Goal: Task Accomplishment & Management: Use online tool/utility

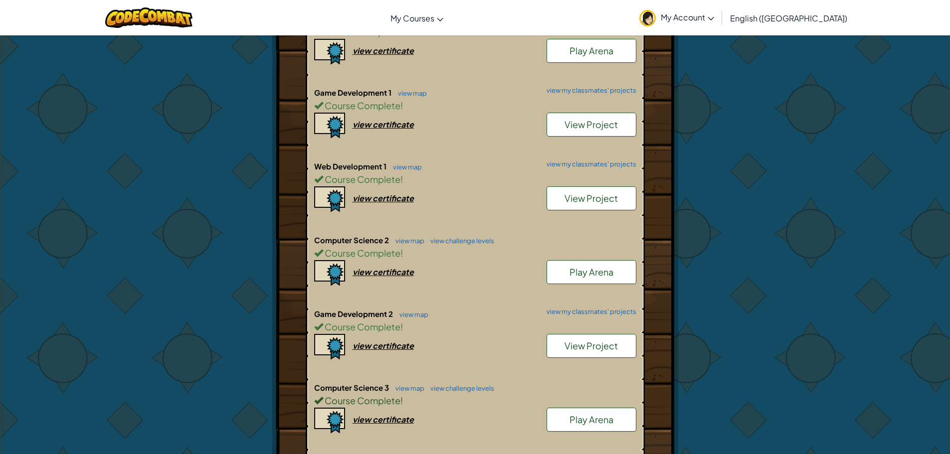
scroll to position [499, 0]
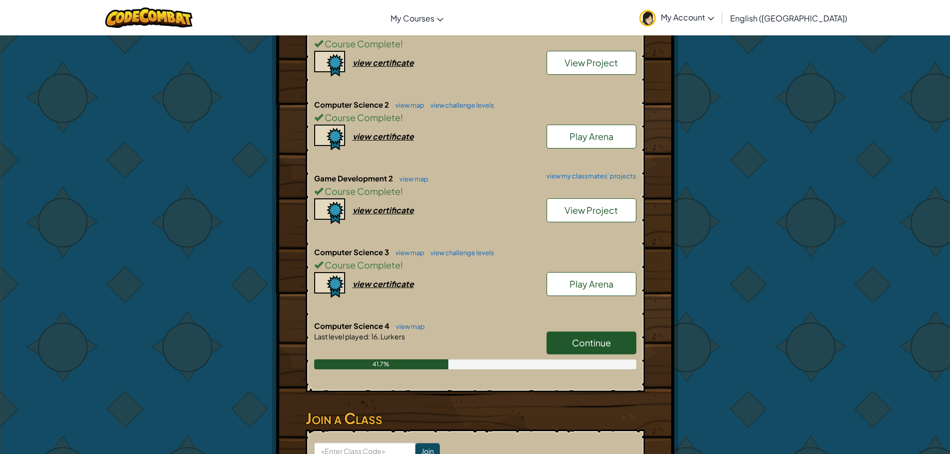
click at [485, 342] on link "Continue" at bounding box center [591, 343] width 90 height 23
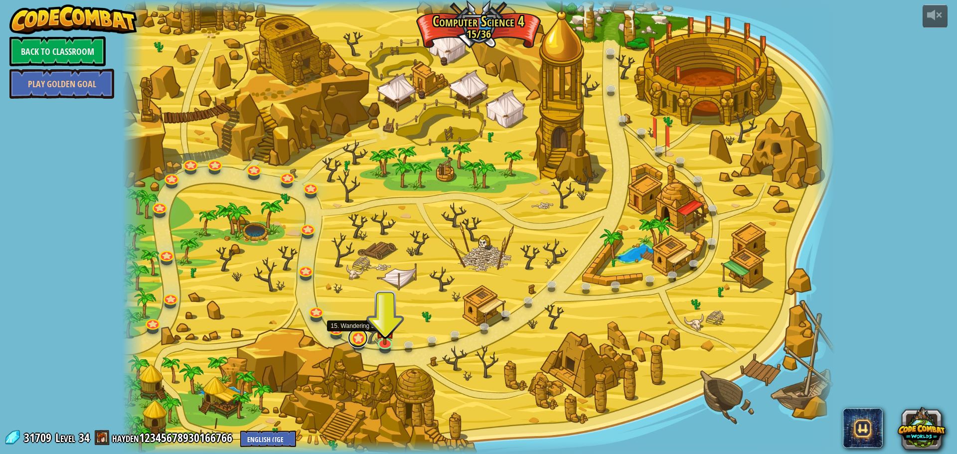
click at [358, 342] on link at bounding box center [358, 338] width 20 height 20
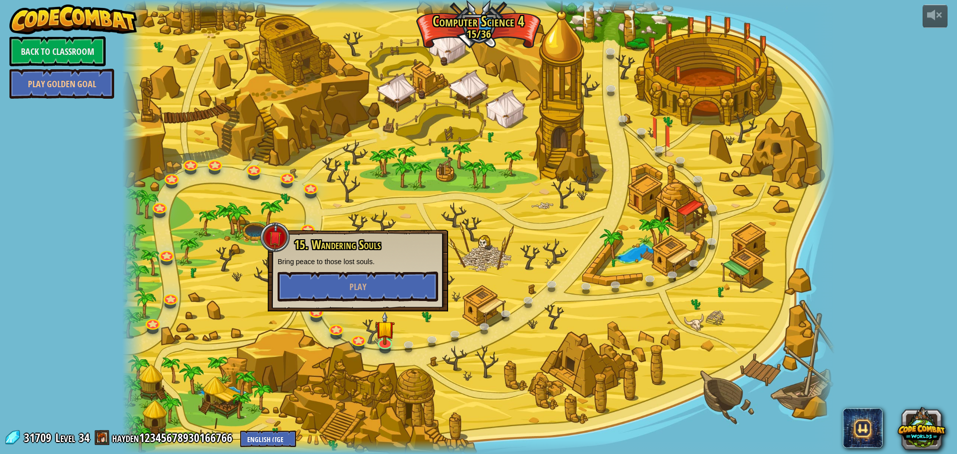
click at [324, 327] on div at bounding box center [478, 227] width 713 height 454
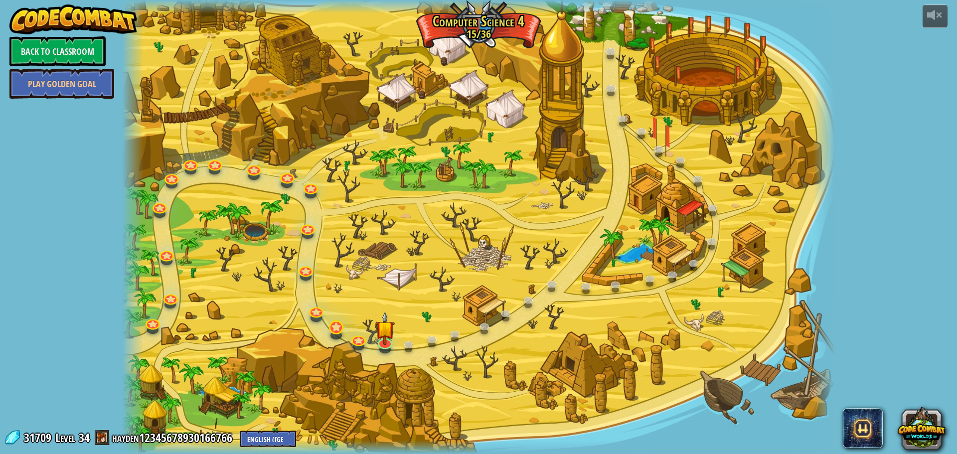
click at [340, 335] on div "37. Summation Summit (Locked) Gather gems and gold atop a snowy peak! Summon un…" at bounding box center [478, 227] width 713 height 454
click at [332, 327] on link at bounding box center [336, 327] width 20 height 20
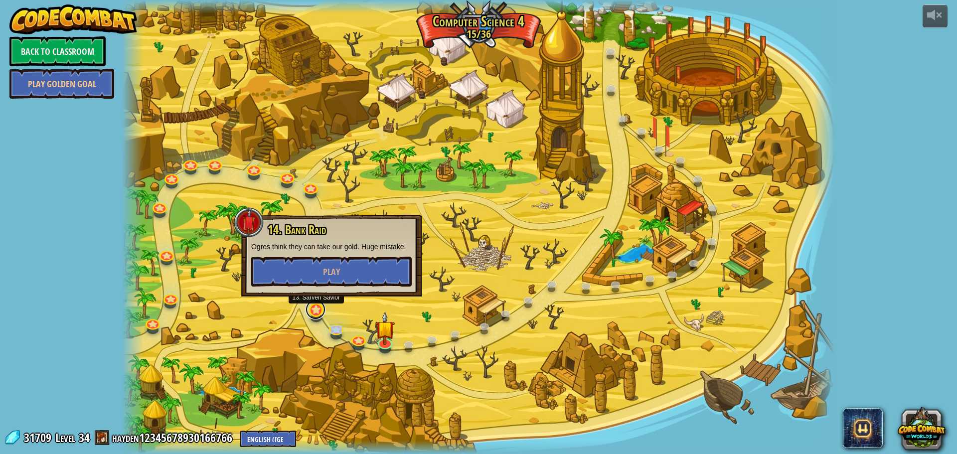
click at [309, 312] on link at bounding box center [316, 310] width 20 height 20
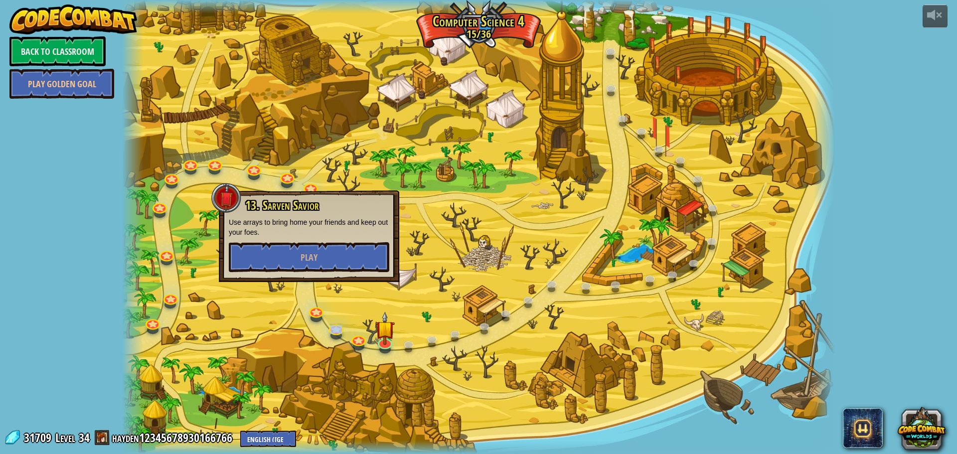
click at [342, 294] on div at bounding box center [478, 227] width 713 height 454
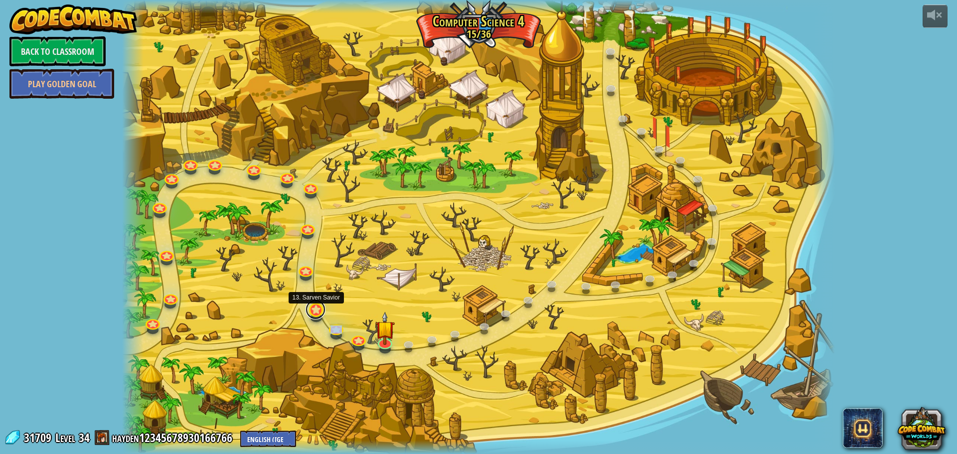
click at [312, 305] on link at bounding box center [316, 310] width 20 height 20
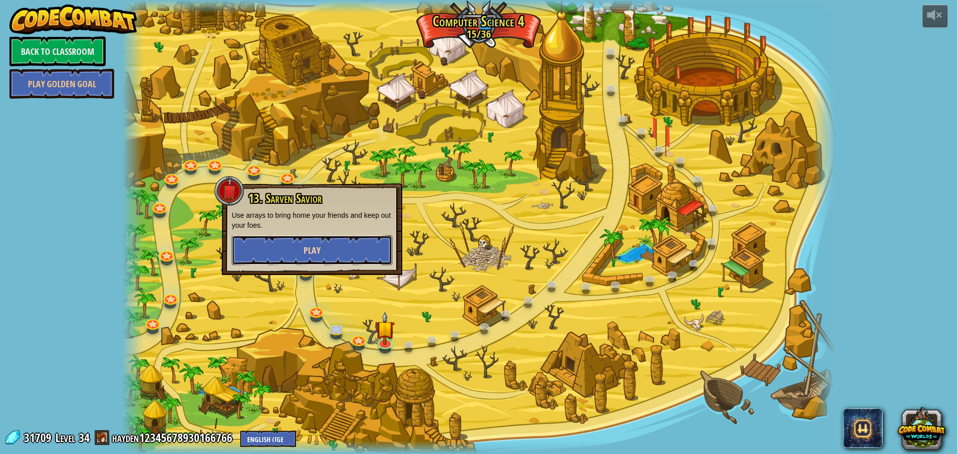
click at [384, 239] on button "Play" at bounding box center [312, 250] width 161 height 30
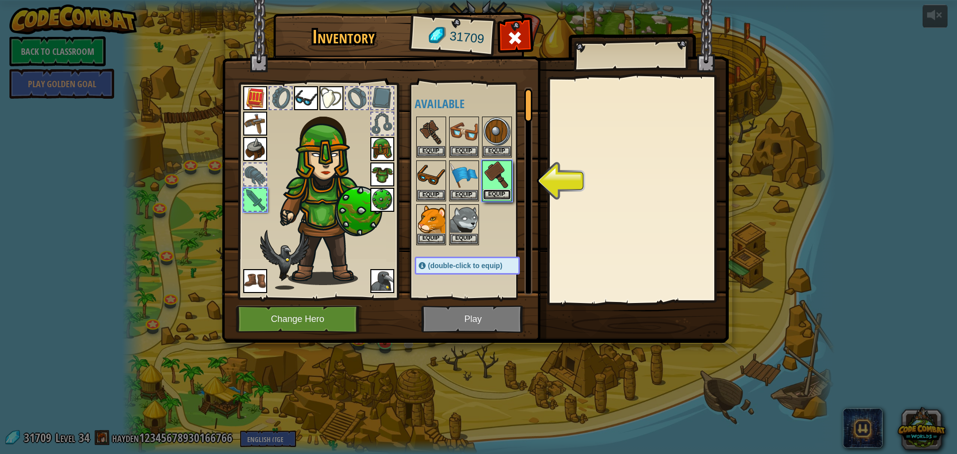
click at [485, 190] on button "Equip" at bounding box center [497, 194] width 28 height 10
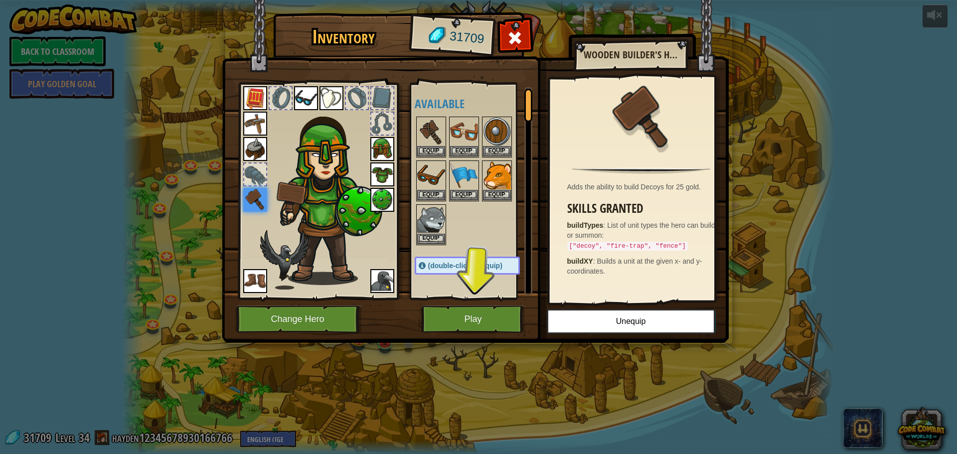
click at [482, 337] on img at bounding box center [475, 162] width 507 height 362
click at [474, 326] on button "Play" at bounding box center [473, 319] width 104 height 27
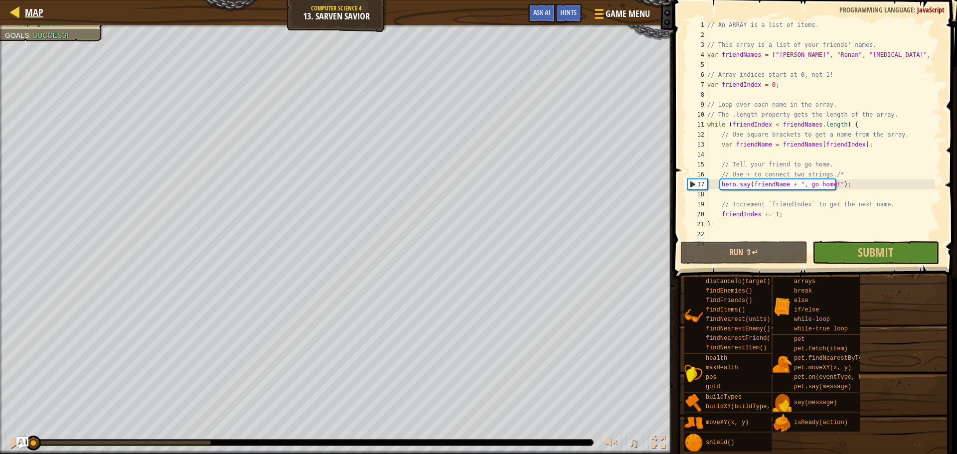
drag, startPoint x: 46, startPoint y: 17, endPoint x: 42, endPoint y: 12, distance: 6.4
click at [45, 16] on div "Map Computer Science 4 13. Sarven Savior Game Menu Done Hints Ask AI" at bounding box center [337, 12] width 674 height 25
click at [35, 8] on span "Map" at bounding box center [34, 11] width 18 height 13
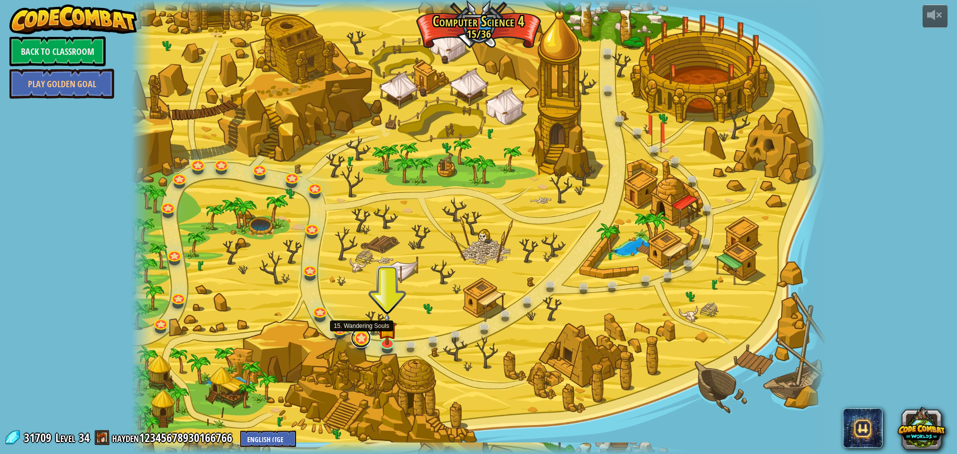
click at [352, 342] on link at bounding box center [361, 338] width 20 height 20
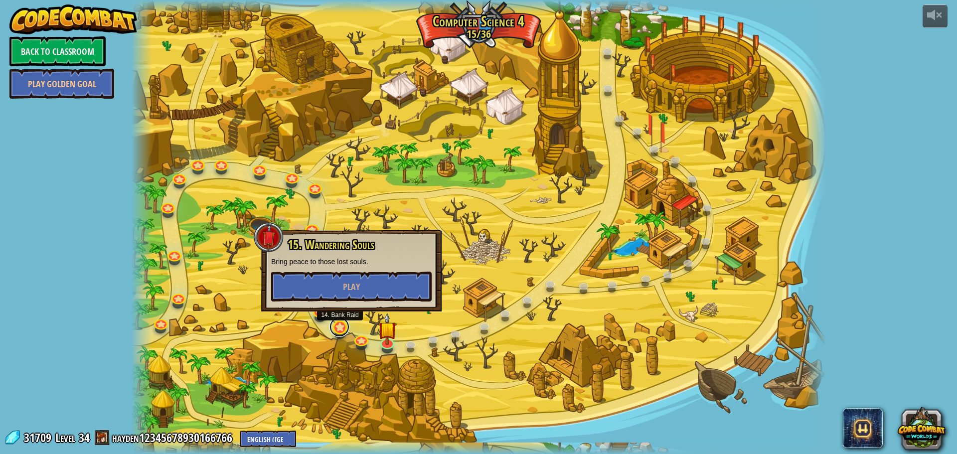
drag, startPoint x: 340, startPoint y: 332, endPoint x: 333, endPoint y: 332, distance: 7.0
click at [339, 332] on link at bounding box center [340, 327] width 20 height 20
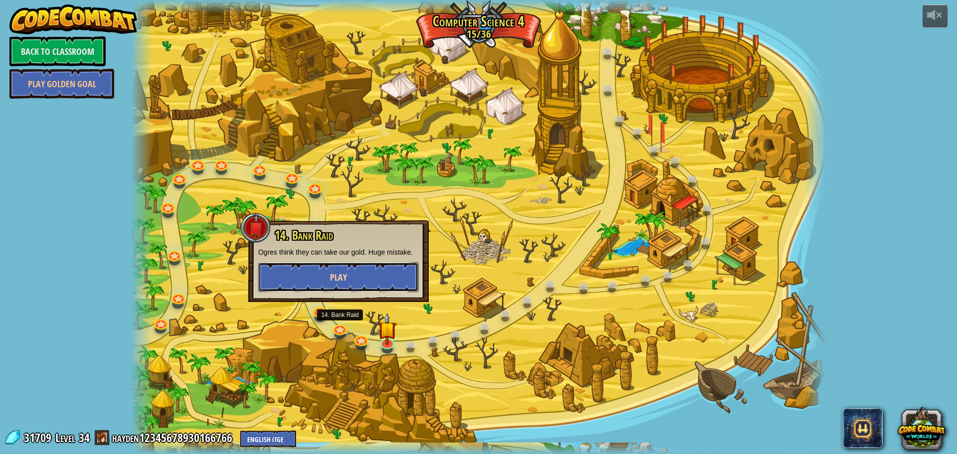
click at [342, 267] on button "Play" at bounding box center [338, 277] width 161 height 30
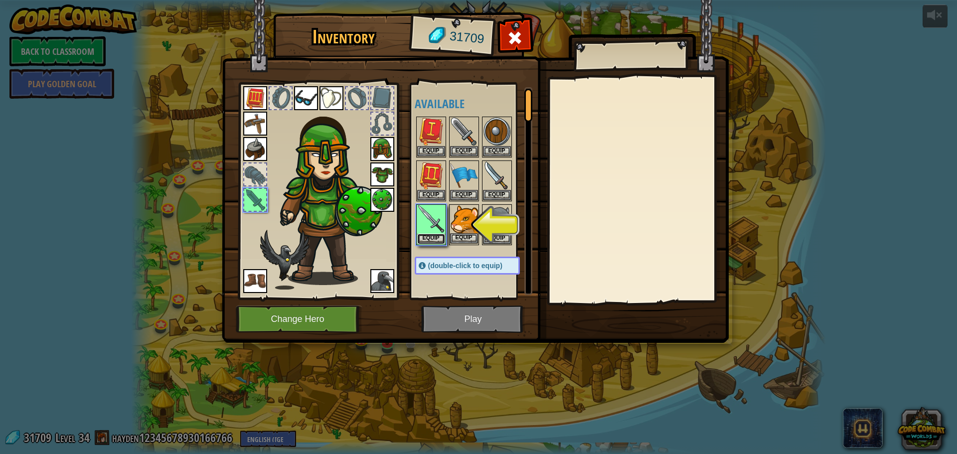
click at [439, 243] on button "Equip" at bounding box center [431, 239] width 28 height 10
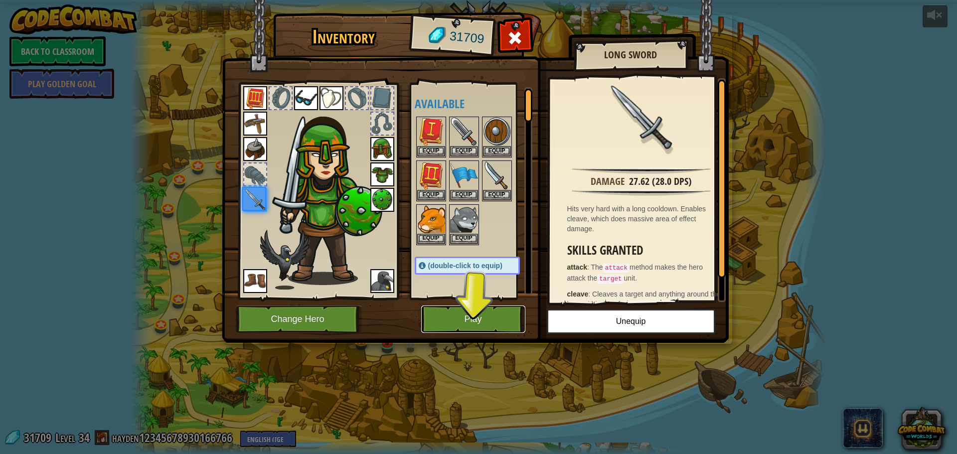
click at [466, 323] on button "Play" at bounding box center [473, 319] width 104 height 27
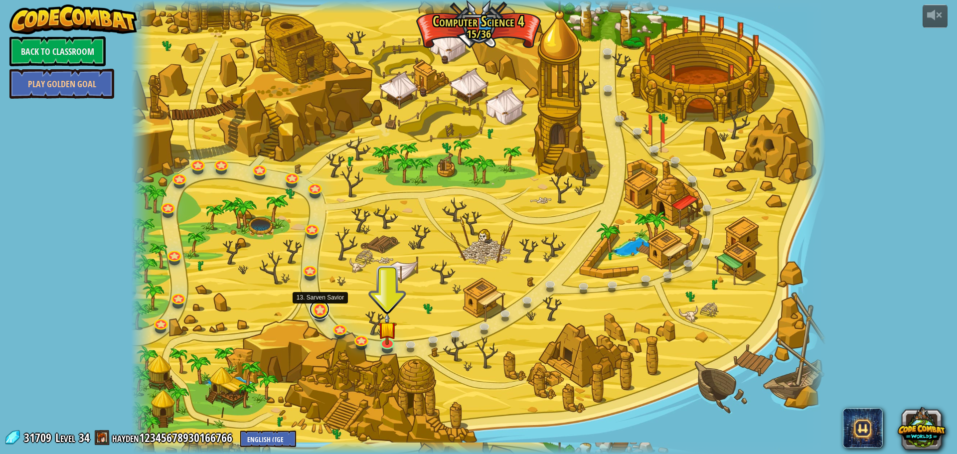
click at [317, 308] on link at bounding box center [320, 310] width 20 height 20
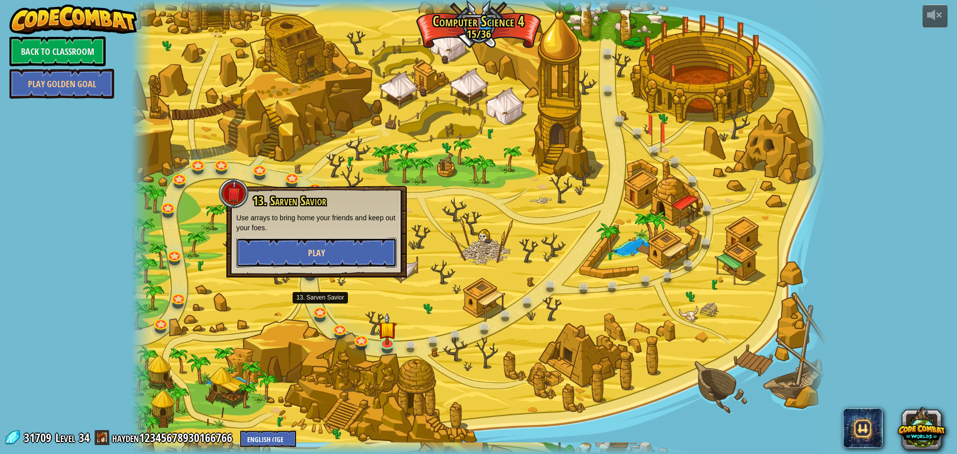
click at [337, 248] on button "Play" at bounding box center [316, 253] width 161 height 30
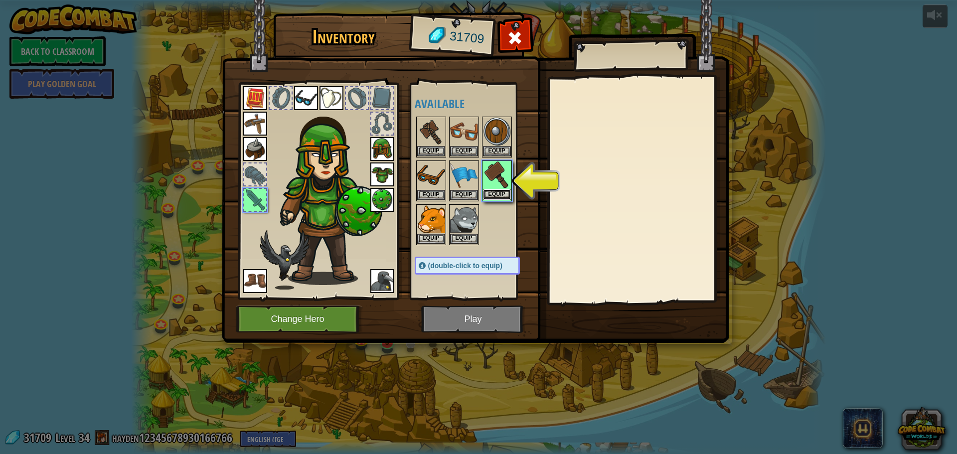
click at [485, 196] on button "Equip" at bounding box center [497, 194] width 28 height 10
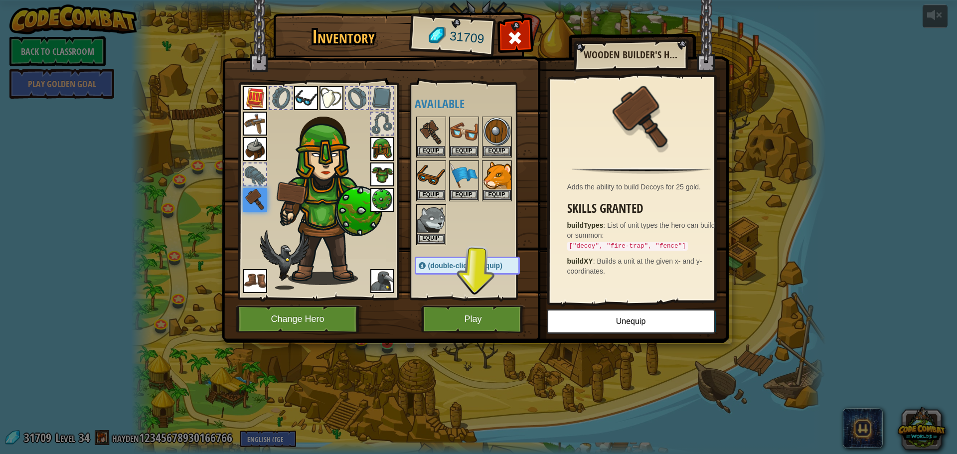
click at [485, 295] on div "Available Equip Equip Equip Equip Equip Equip Equip Equip Equip Equip Equip Equ…" at bounding box center [477, 191] width 125 height 208
click at [485, 313] on button "Play" at bounding box center [473, 319] width 104 height 27
